Goal: Task Accomplishment & Management: Manage account settings

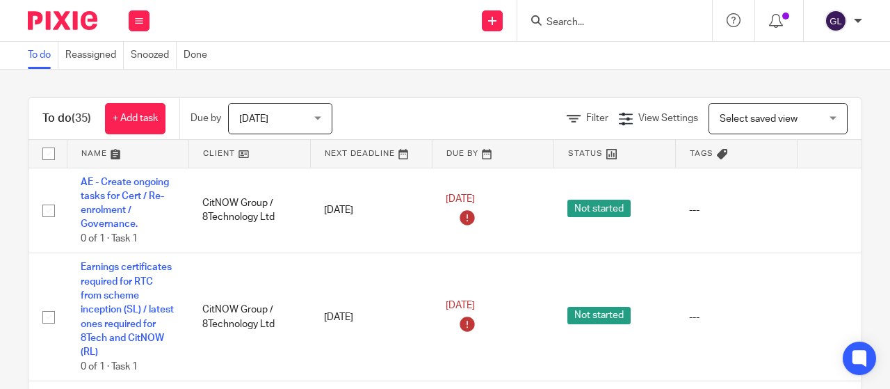
drag, startPoint x: 561, startPoint y: 19, endPoint x: 569, endPoint y: 17, distance: 7.9
click at [563, 18] on input "Search" at bounding box center [607, 23] width 125 height 13
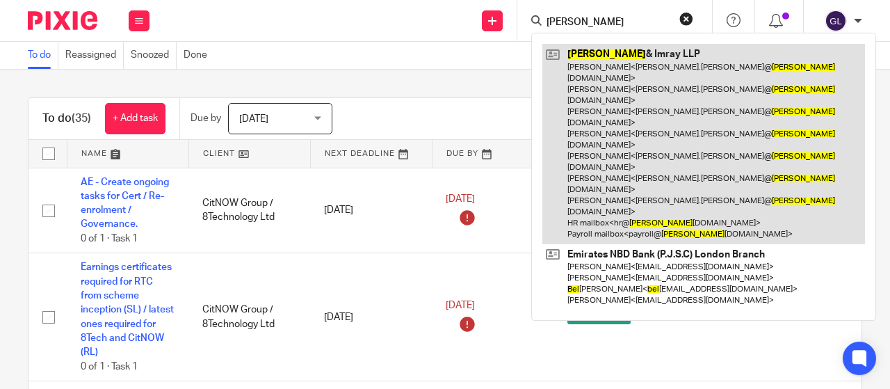
type input "[PERSON_NAME]"
click at [591, 54] on link at bounding box center [703, 143] width 323 height 199
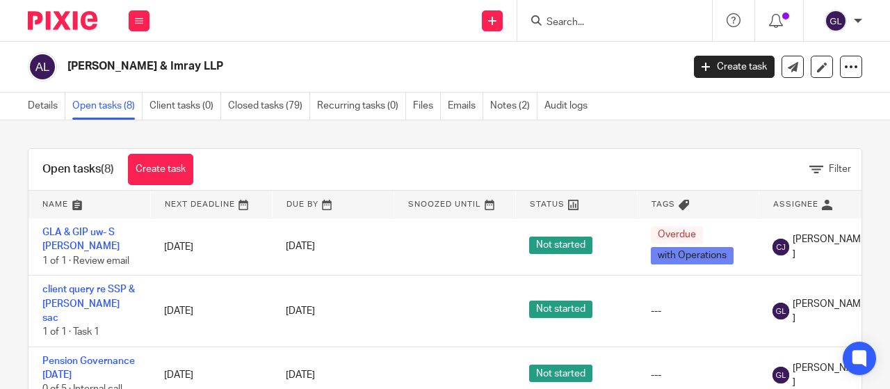
scroll to position [209, 0]
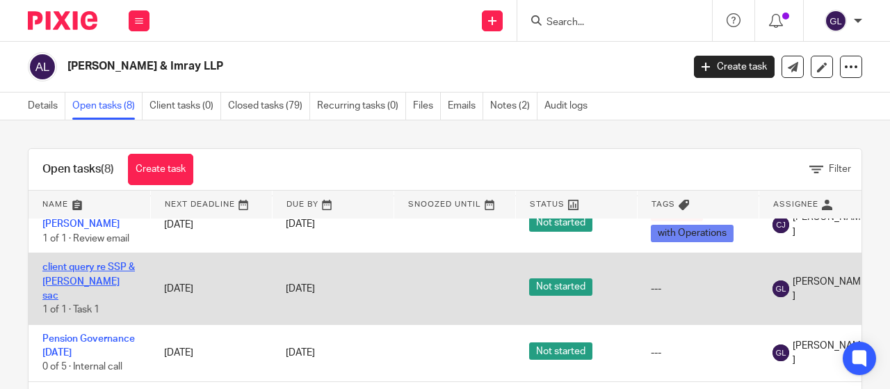
click at [90, 262] on link "client query re SSP & [PERSON_NAME] sac" at bounding box center [88, 281] width 92 height 38
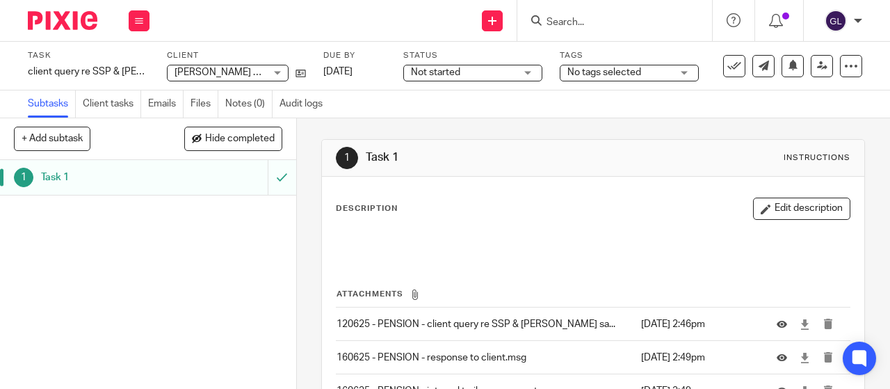
click at [483, 74] on span "Not started" at bounding box center [463, 72] width 104 height 15
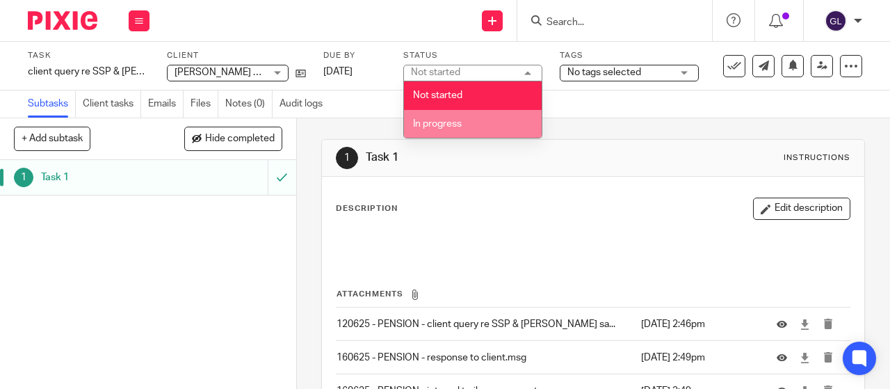
click at [475, 121] on li "In progress" at bounding box center [473, 124] width 138 height 28
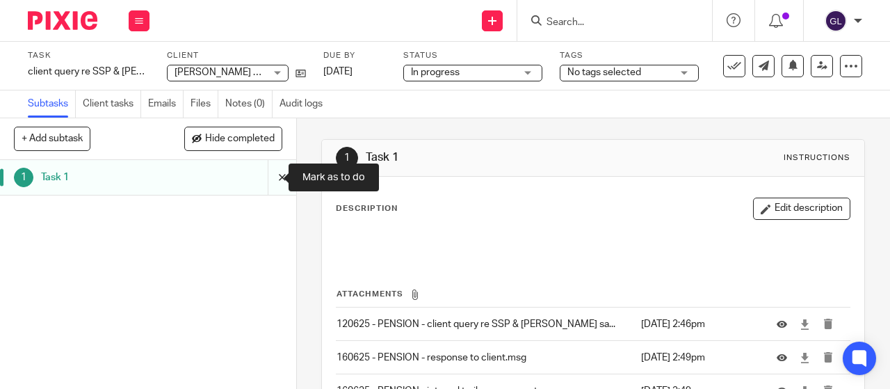
click at [263, 171] on input "submit" at bounding box center [148, 177] width 296 height 35
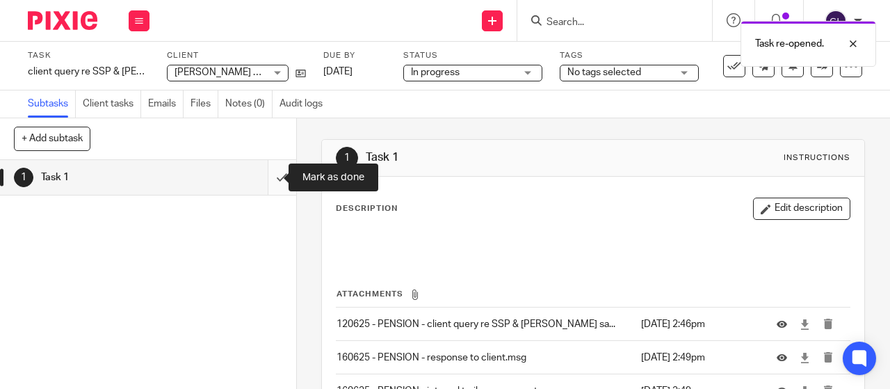
click at [267, 175] on input "submit" at bounding box center [148, 177] width 296 height 35
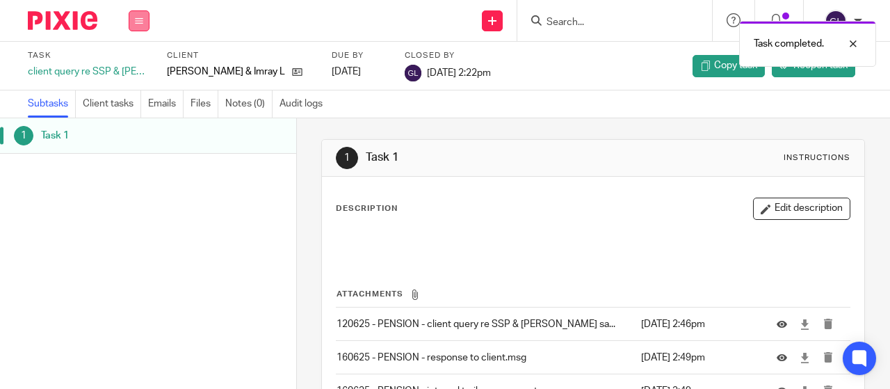
click at [138, 13] on button at bounding box center [139, 20] width 21 height 21
click at [136, 64] on link "Work" at bounding box center [132, 65] width 24 height 10
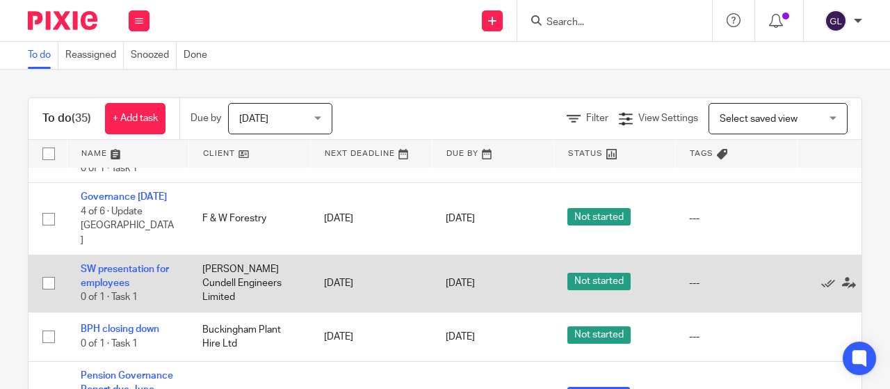
scroll to position [2068, 0]
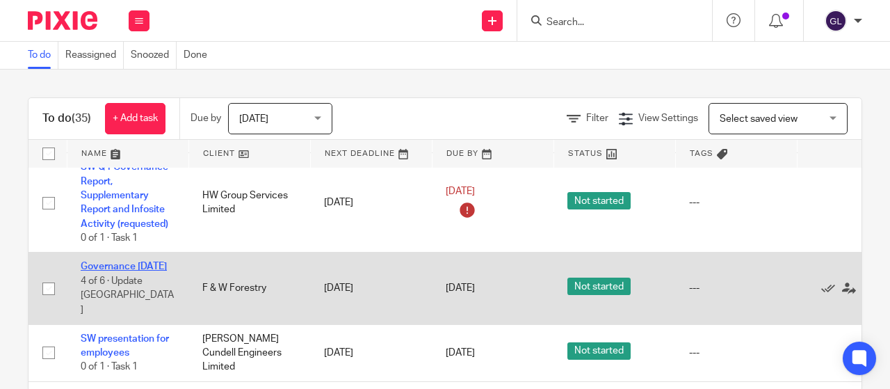
click at [102, 271] on link "Governance [DATE]" at bounding box center [124, 266] width 86 height 10
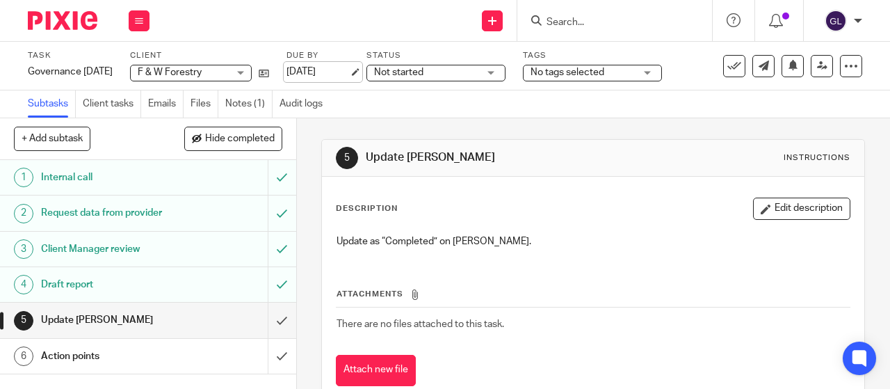
click at [336, 69] on link "[DATE]" at bounding box center [317, 72] width 63 height 15
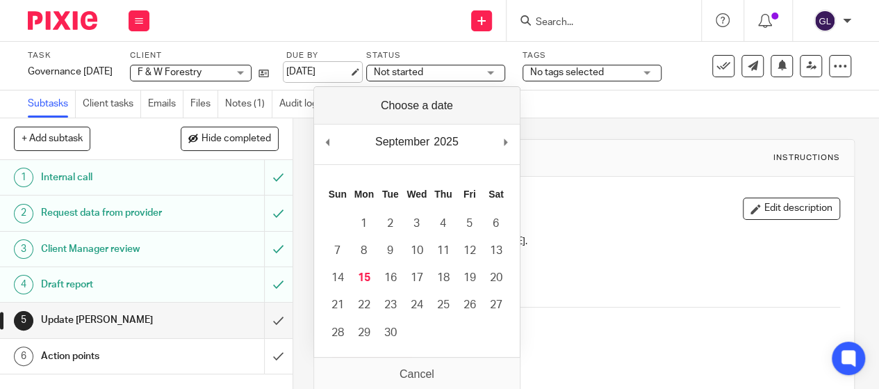
click at [349, 72] on link "[DATE]" at bounding box center [317, 72] width 63 height 15
click at [478, 75] on span "Not started" at bounding box center [426, 72] width 104 height 15
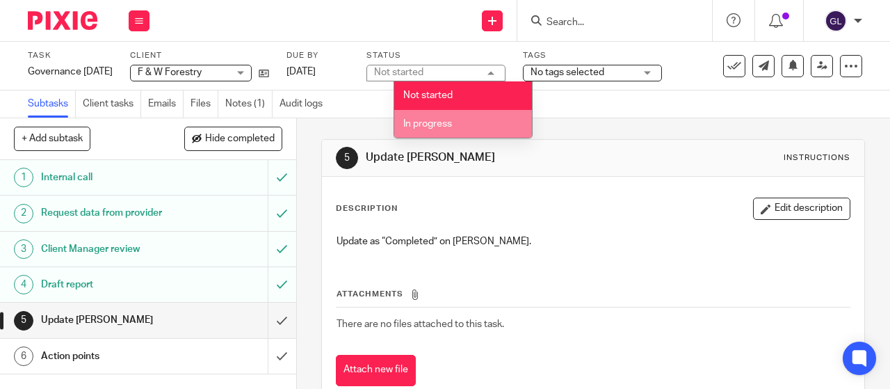
click at [458, 120] on li "In progress" at bounding box center [463, 124] width 138 height 28
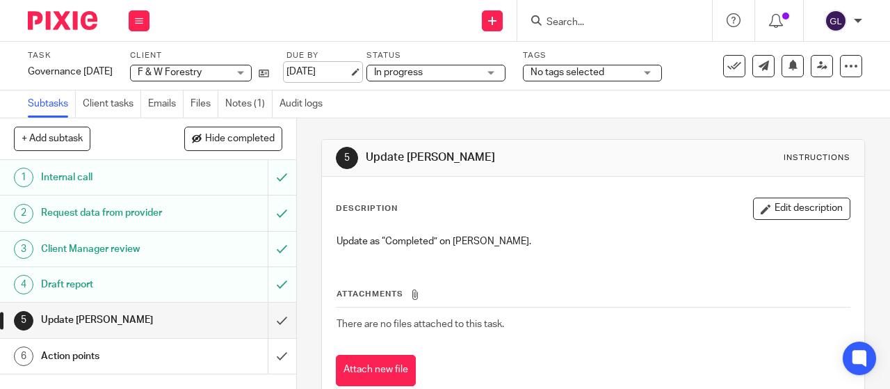
click at [349, 71] on link "[DATE]" at bounding box center [317, 72] width 63 height 15
click at [142, 20] on icon at bounding box center [139, 21] width 8 height 8
click at [132, 66] on link "Work" at bounding box center [132, 65] width 24 height 10
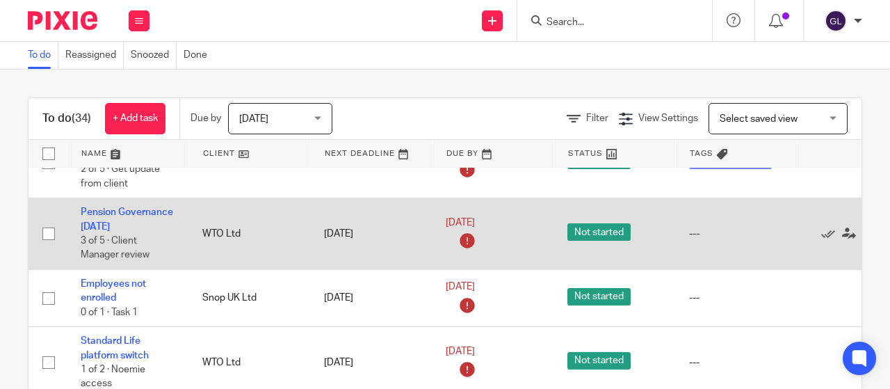
scroll to position [765, 0]
